Goal: Obtain resource: Download file/media

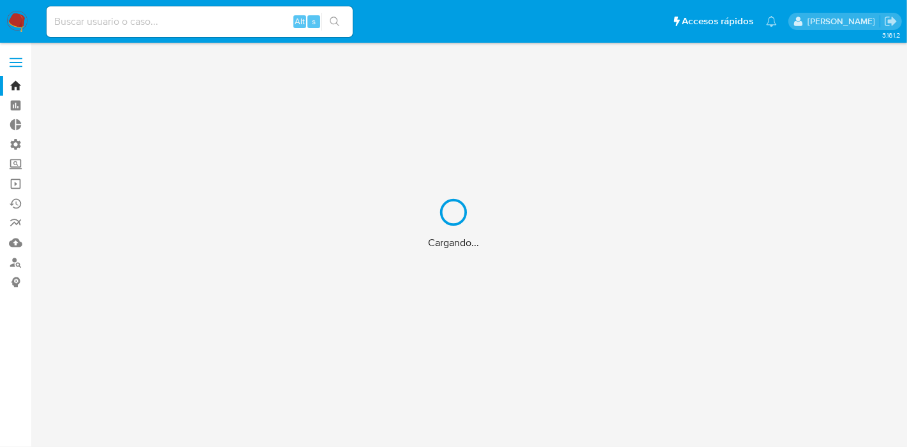
click at [17, 60] on div "Cargando..." at bounding box center [453, 223] width 907 height 447
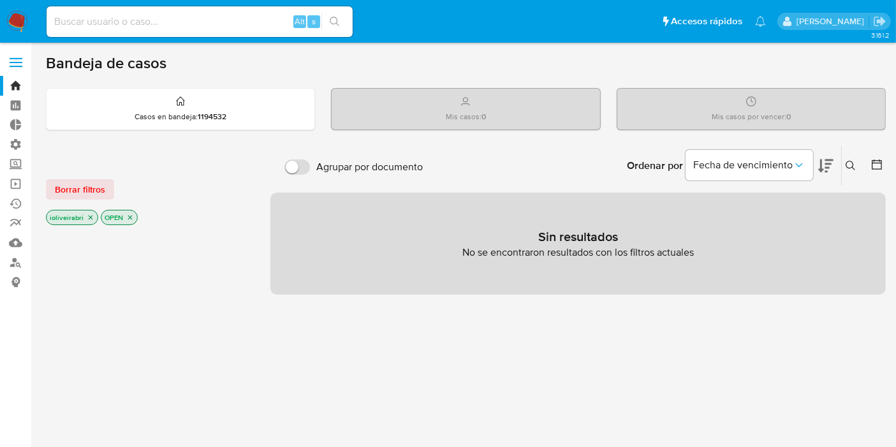
click at [17, 60] on label at bounding box center [16, 62] width 32 height 27
click at [0, 0] on input "checkbox" at bounding box center [0, 0] width 0 height 0
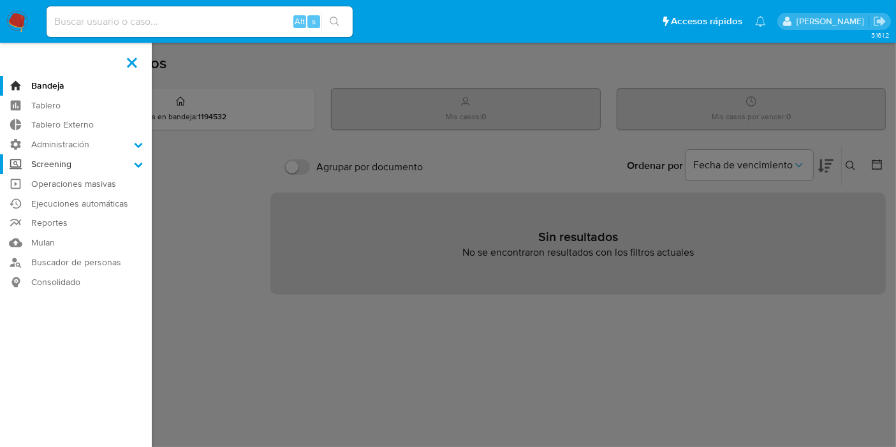
click at [71, 163] on label "Screening" at bounding box center [76, 164] width 152 height 20
click at [0, 0] on input "Screening" at bounding box center [0, 0] width 0 height 0
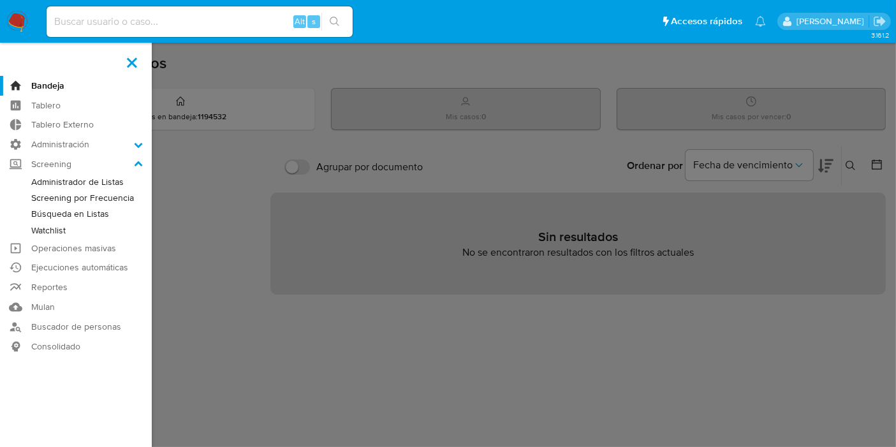
click at [57, 232] on link "Watchlist" at bounding box center [76, 231] width 152 height 16
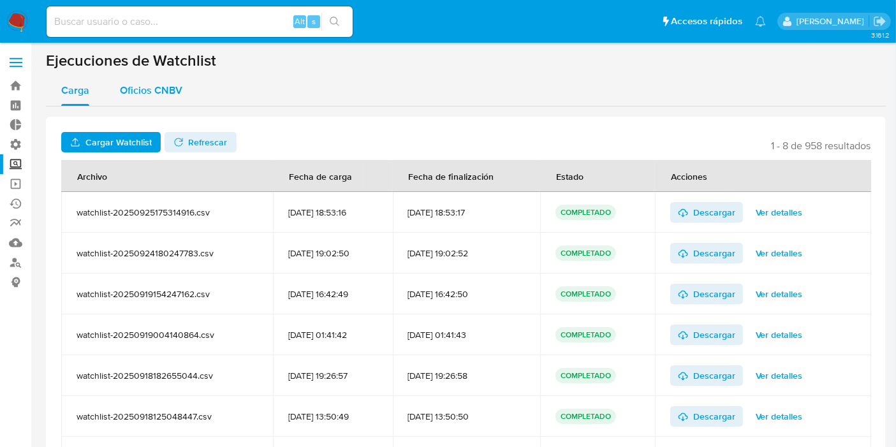
click at [179, 75] on div "Oficios CNBV" at bounding box center [151, 90] width 62 height 31
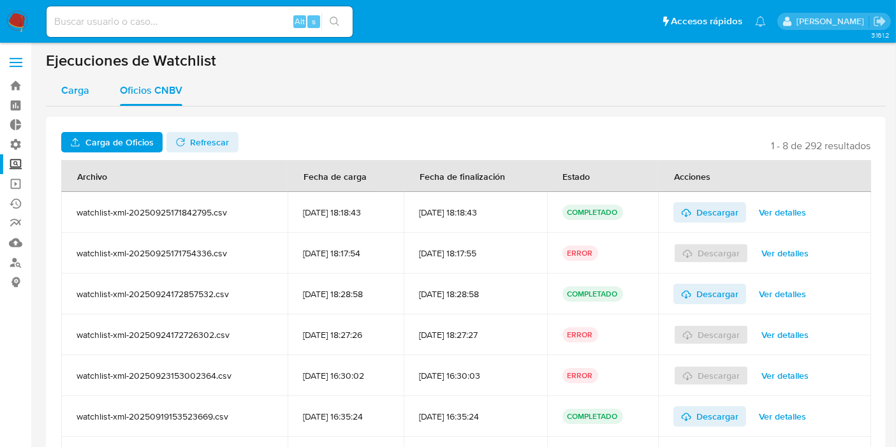
click at [85, 90] on span "Carga" at bounding box center [75, 90] width 28 height 15
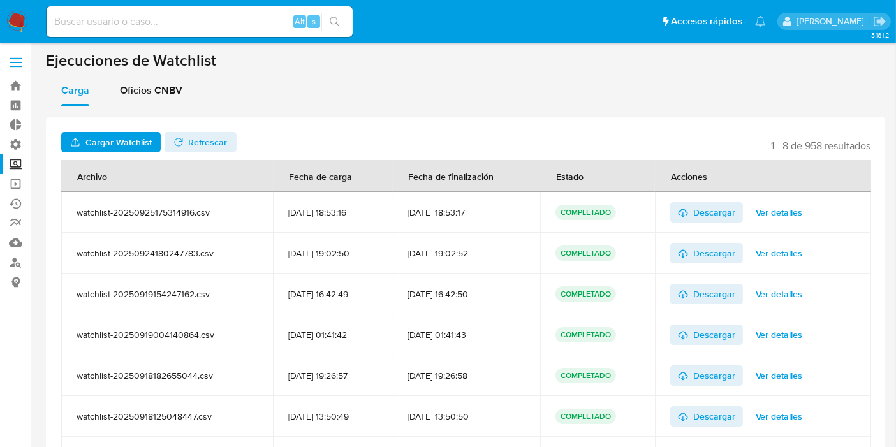
click at [794, 218] on span "Ver detalles" at bounding box center [779, 212] width 47 height 18
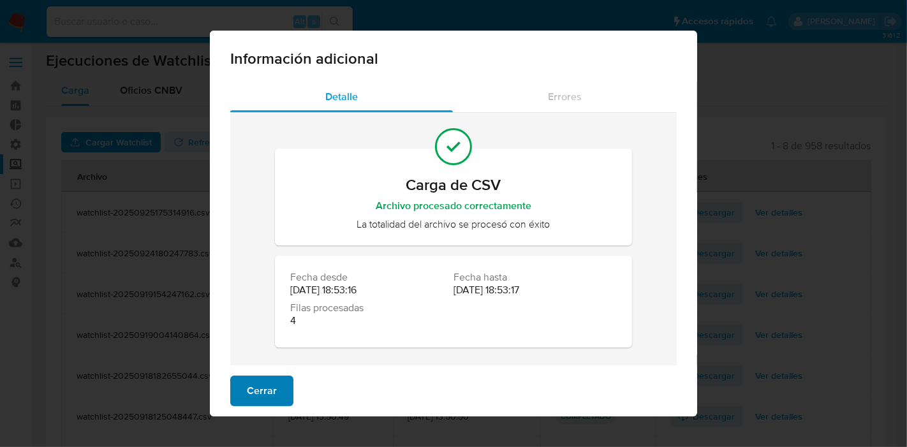
click at [258, 389] on span "Cerrar" at bounding box center [262, 391] width 30 height 28
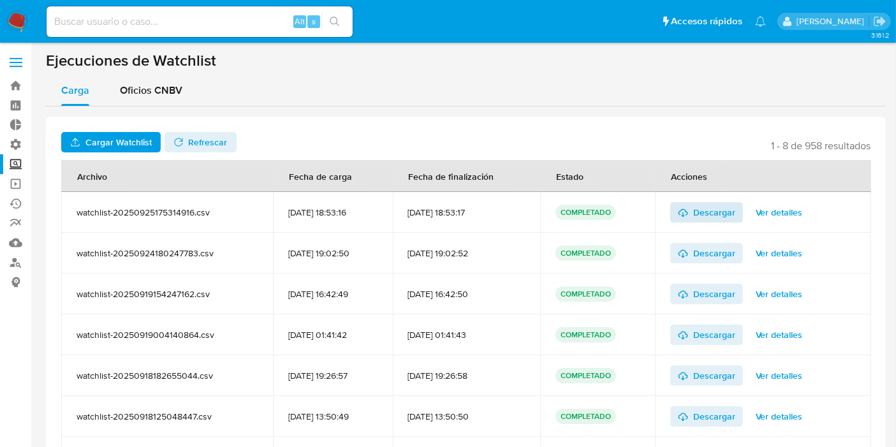
click at [725, 211] on span "Descargar" at bounding box center [714, 212] width 42 height 20
click at [220, 142] on span "Refrescar" at bounding box center [208, 142] width 39 height 20
click at [18, 163] on label "Screening" at bounding box center [76, 164] width 152 height 20
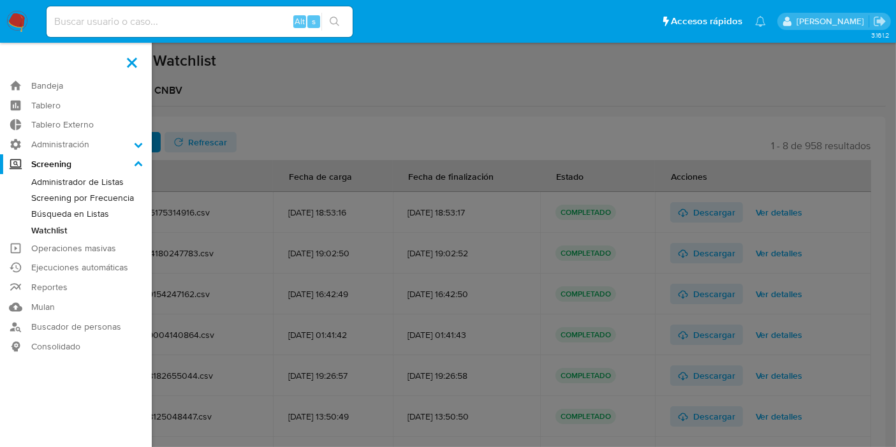
click at [0, 0] on input "Screening" at bounding box center [0, 0] width 0 height 0
click at [73, 212] on link "Búsqueda en Listas" at bounding box center [76, 214] width 152 height 16
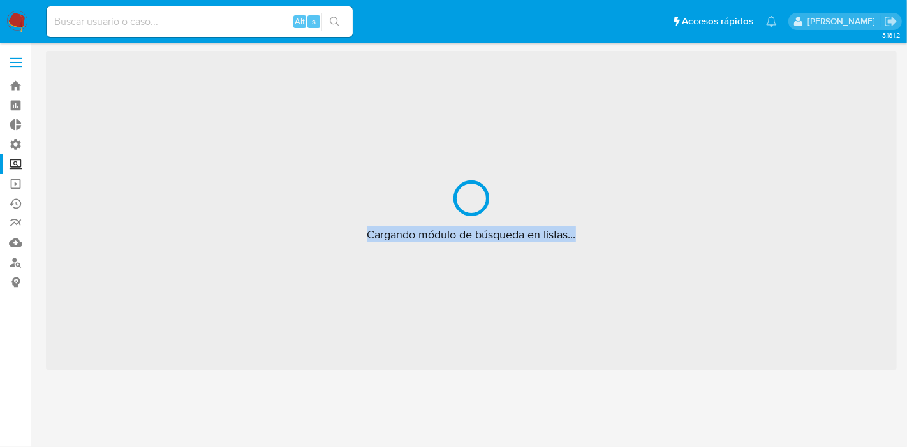
drag, startPoint x: 365, startPoint y: 233, endPoint x: 638, endPoint y: 238, distance: 273.6
click at [650, 237] on div "Cargando módulo de búsqueda en listas..." at bounding box center [471, 210] width 851 height 319
click at [531, 236] on span "Cargando módulo de búsqueda en listas..." at bounding box center [471, 234] width 209 height 15
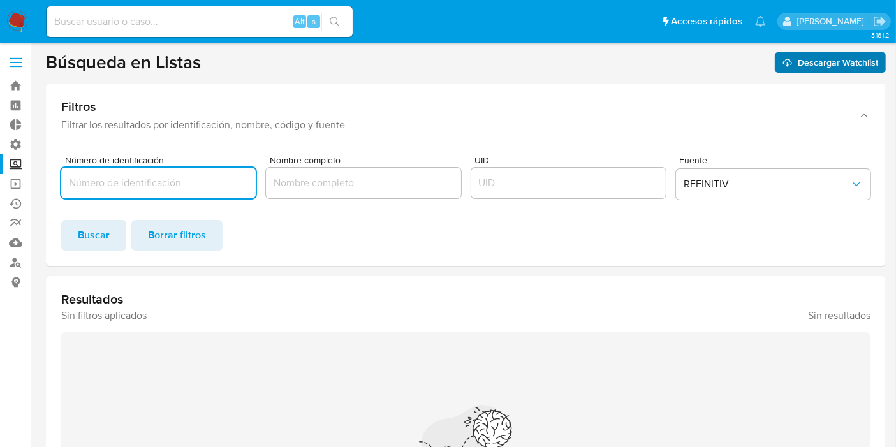
click at [809, 64] on span "Descargar Watchlist" at bounding box center [838, 62] width 80 height 20
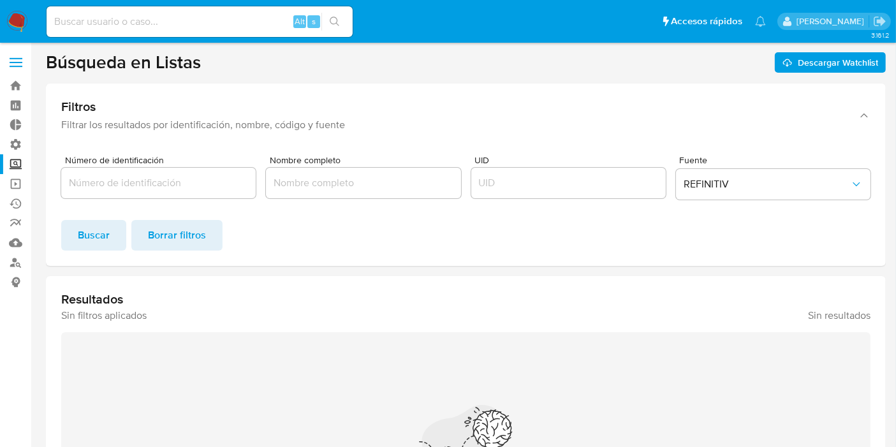
drag, startPoint x: 799, startPoint y: 63, endPoint x: 532, endPoint y: 61, distance: 266.6
click at [532, 61] on header "Búsqueda en Listas Descargar Watchlist" at bounding box center [466, 62] width 840 height 22
